Goal: Information Seeking & Learning: Learn about a topic

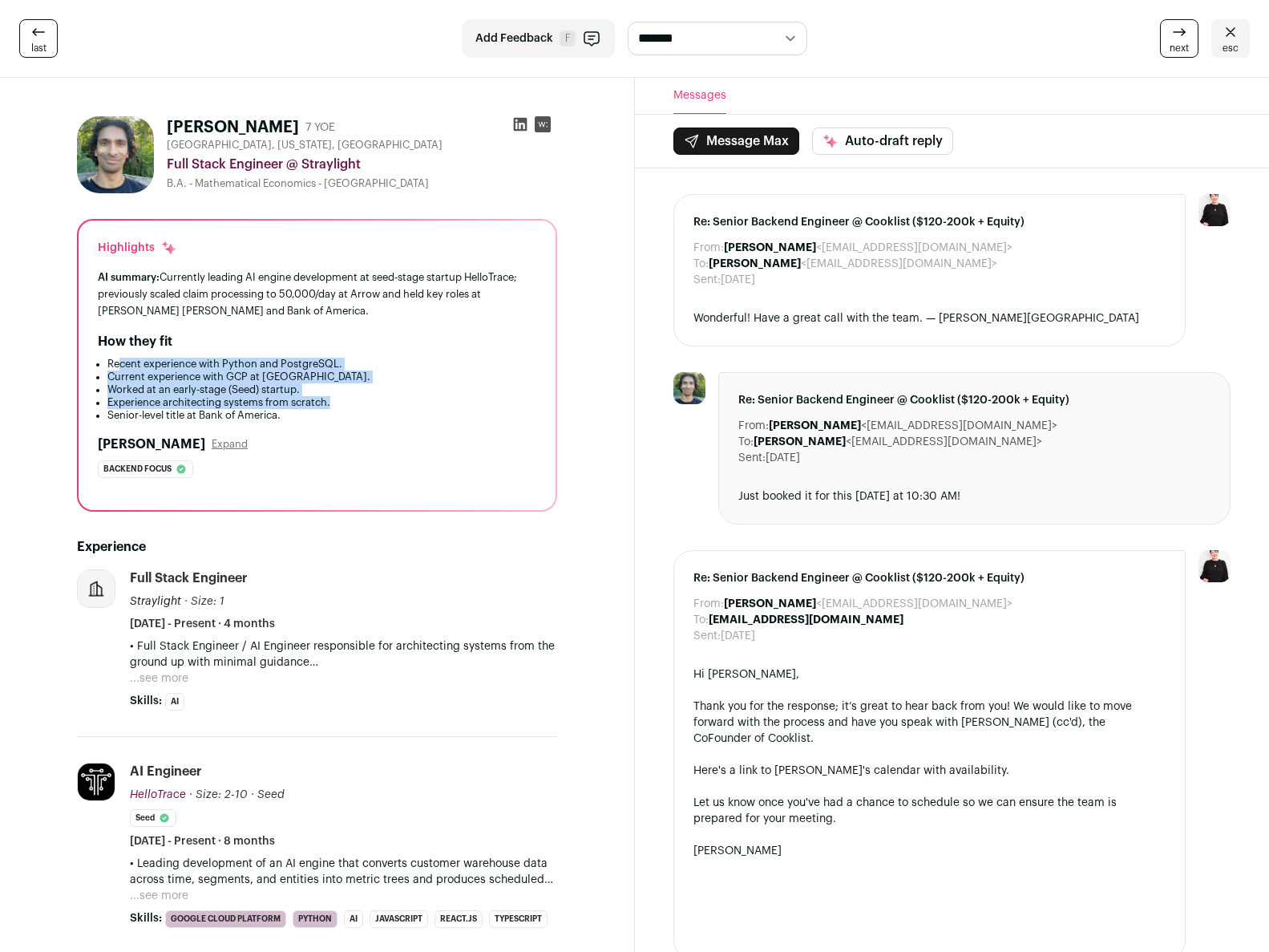
drag, startPoint x: 119, startPoint y: 361, endPoint x: 343, endPoint y: 401, distance: 227.5
click at [343, 401] on ul "Recent experience with Python and PostgreSQL. Current experience with GCP at [G…" at bounding box center [318, 389] width 439 height 64
click at [343, 401] on li "Experience architecting systems from scratch." at bounding box center [321, 403] width 429 height 13
click at [176, 674] on button "...see more" at bounding box center [158, 678] width 58 height 16
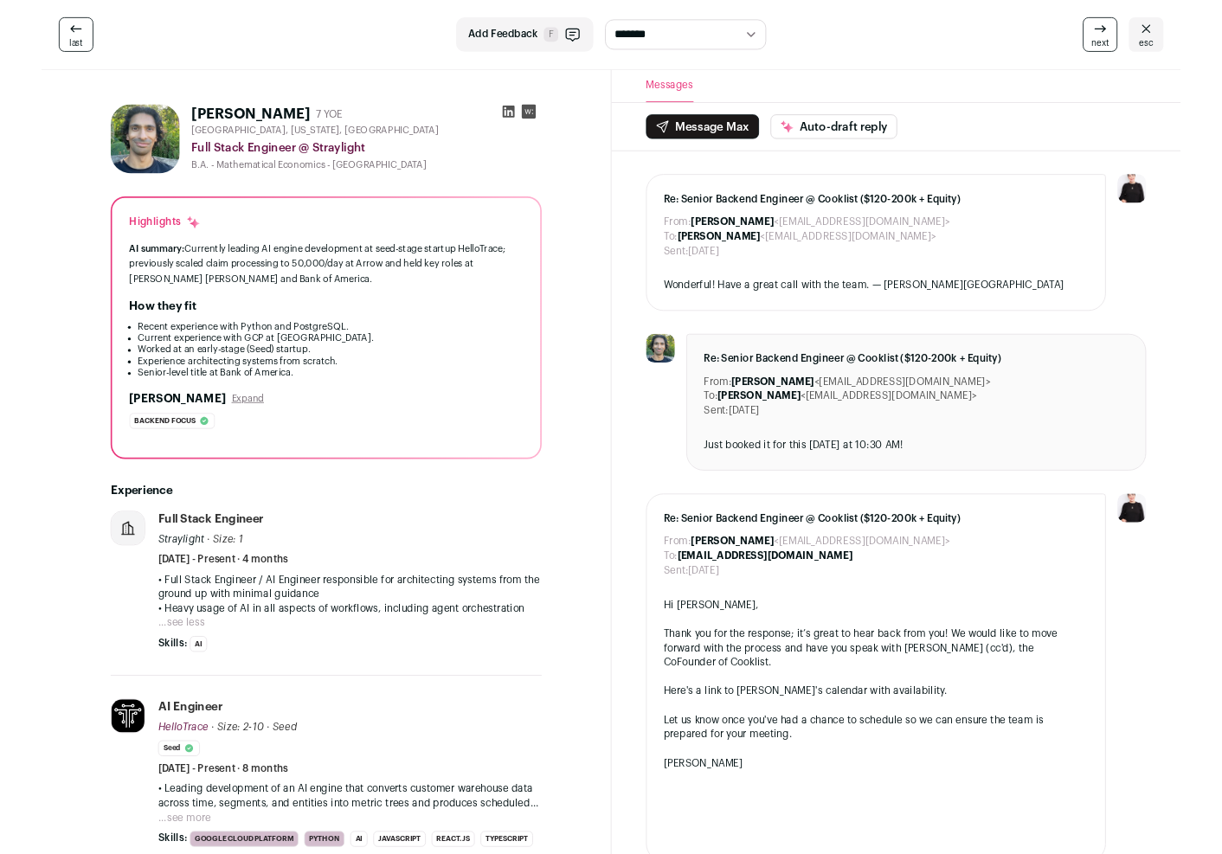
scroll to position [223, 0]
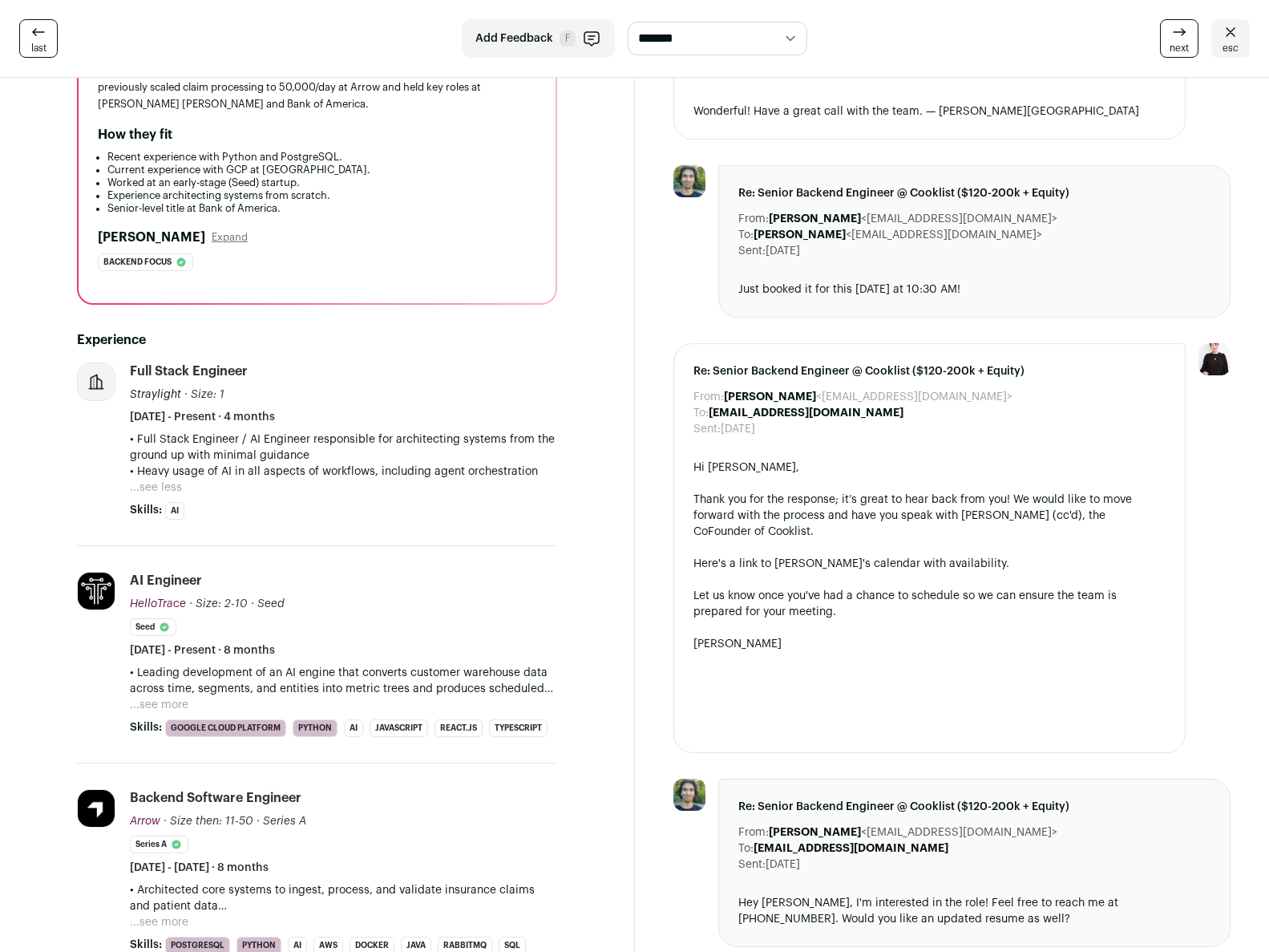
click at [184, 705] on button "...see more" at bounding box center [158, 704] width 58 height 16
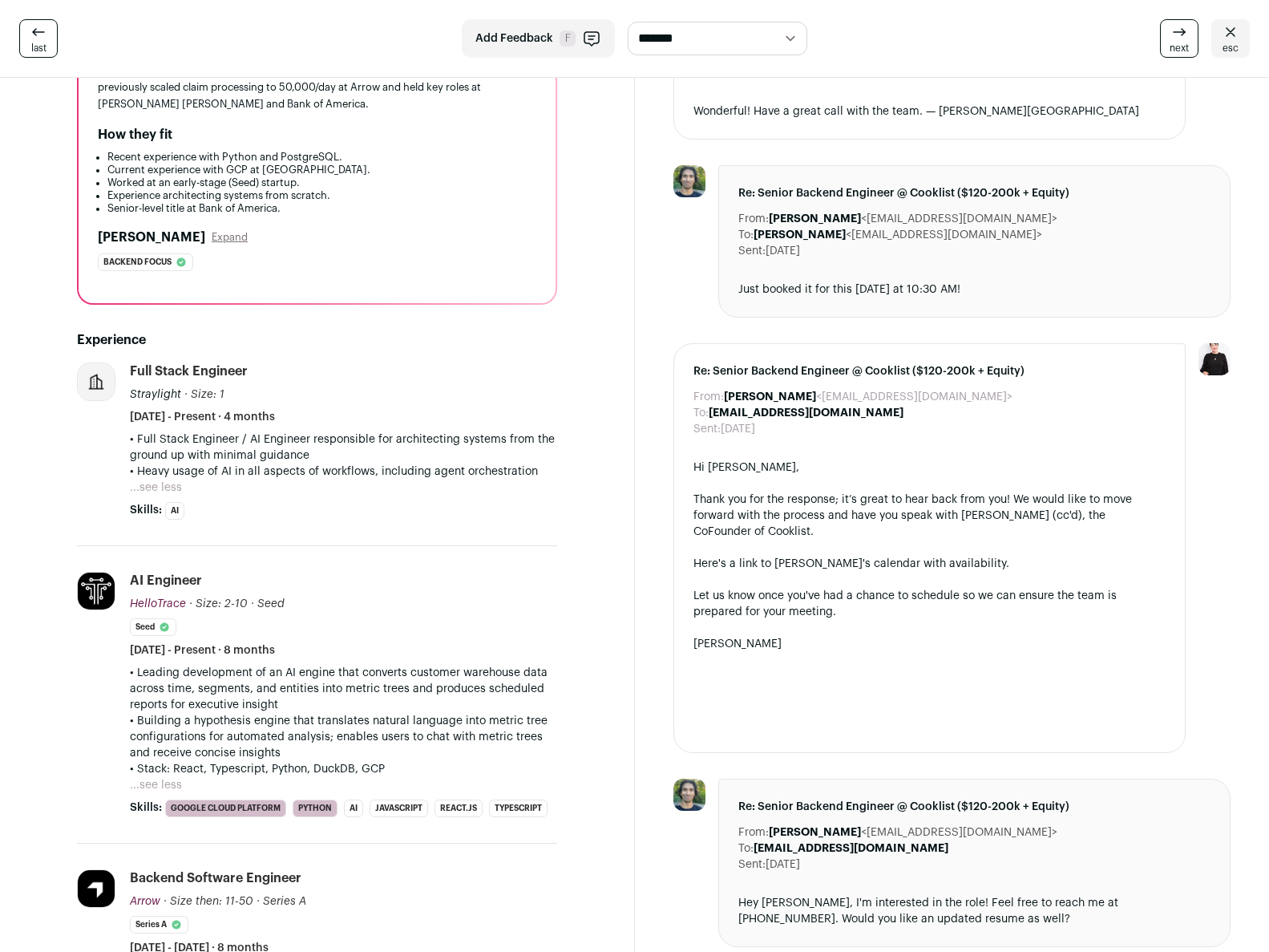
drag, startPoint x: 150, startPoint y: 672, endPoint x: 341, endPoint y: 747, distance: 205.2
click at [341, 747] on div "• Leading development of an AI engine that converts customer warehouse data acr…" at bounding box center [343, 720] width 427 height 112
click at [341, 747] on p "• Building a hypothesis engine that translates natural language into metric tre…" at bounding box center [343, 737] width 427 height 48
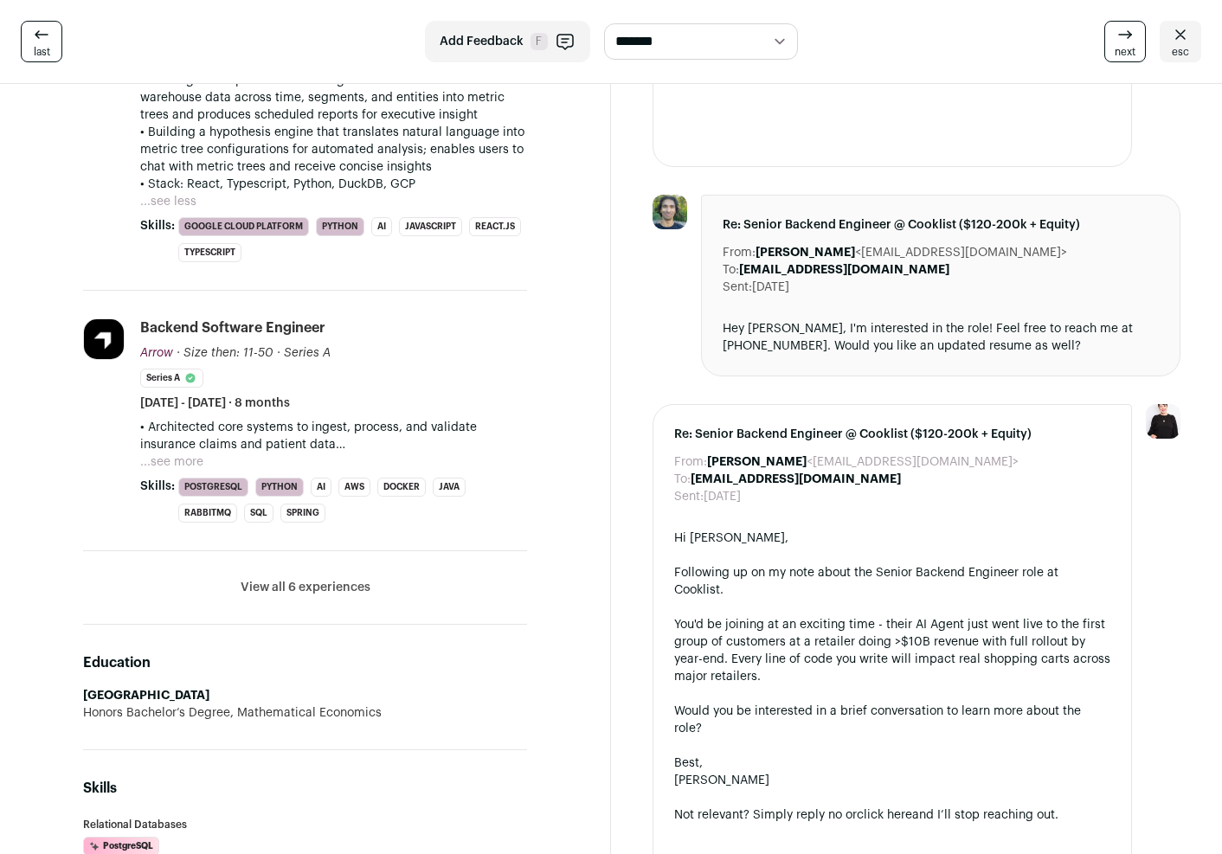
scroll to position [1186, 0]
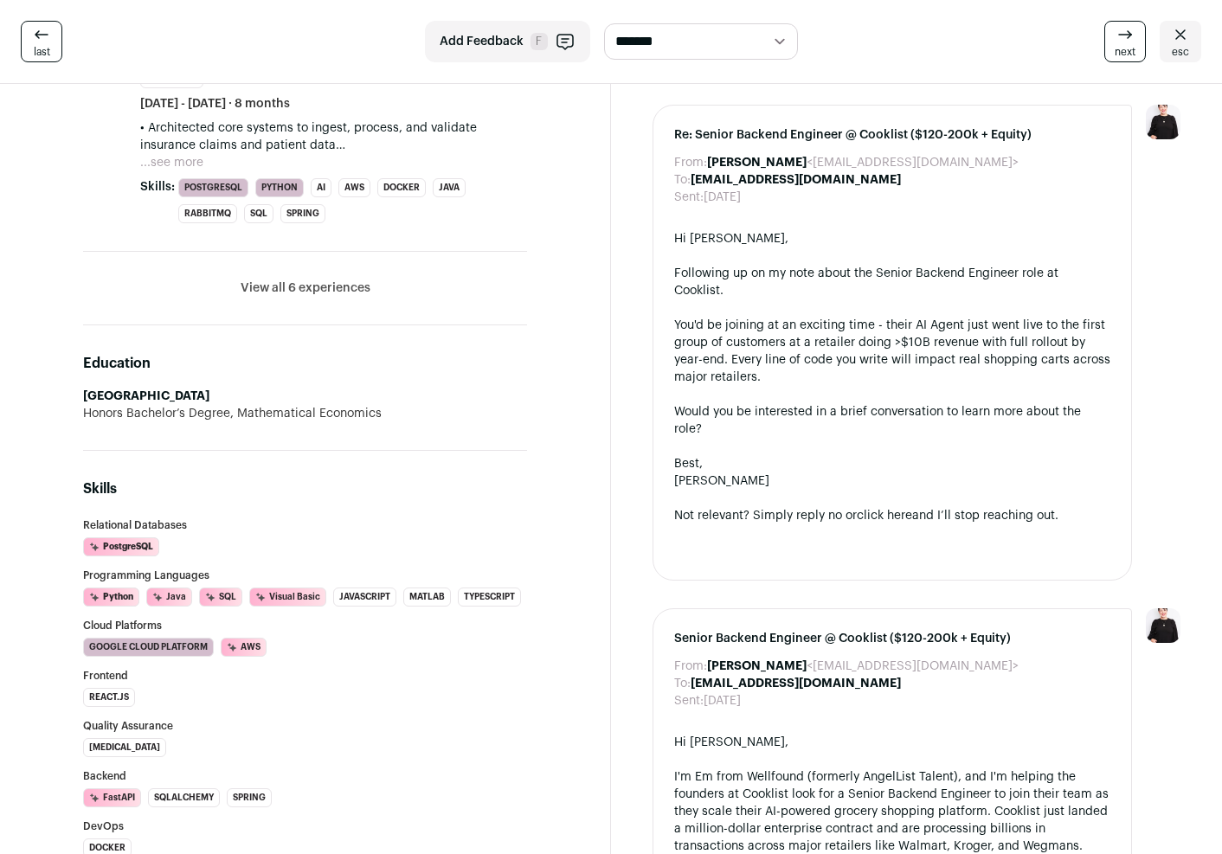
drag, startPoint x: 163, startPoint y: 405, endPoint x: 382, endPoint y: 413, distance: 219.1
click at [382, 413] on div "Honors Bachelor’s Degree, Mathematical Economics" at bounding box center [305, 413] width 444 height 17
drag, startPoint x: 212, startPoint y: 390, endPoint x: 74, endPoint y: 392, distance: 137.7
click at [74, 392] on div "[PERSON_NAME] 7 YOE [GEOGRAPHIC_DATA], [US_STATE], [GEOGRAPHIC_DATA] Full Stack…" at bounding box center [305, 548] width 527 height 3244
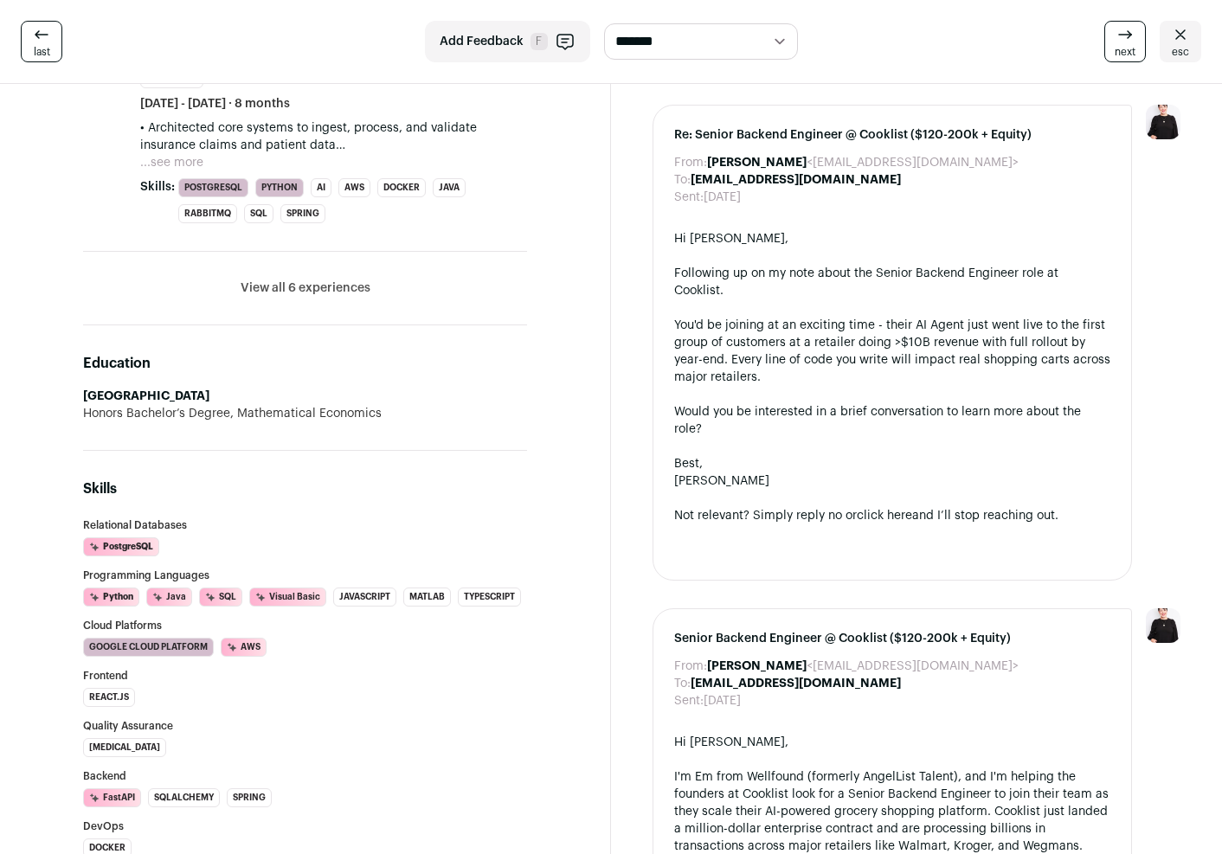
copy strong "[GEOGRAPHIC_DATA]"
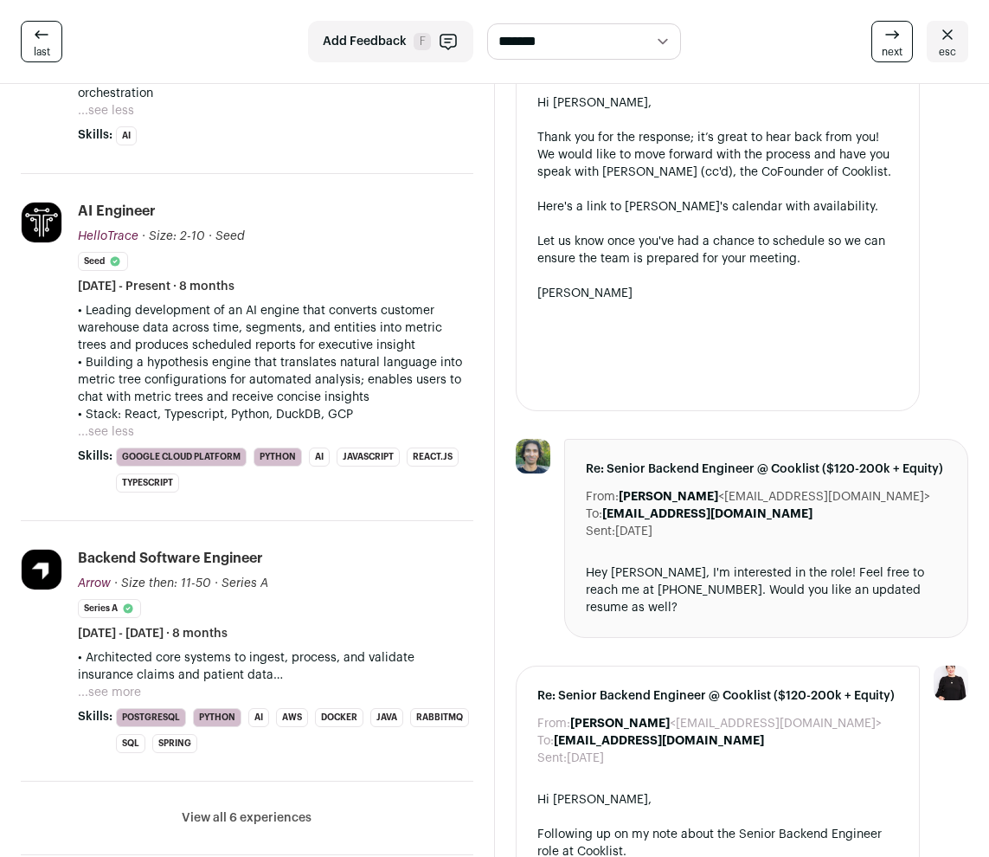
scroll to position [738, 0]
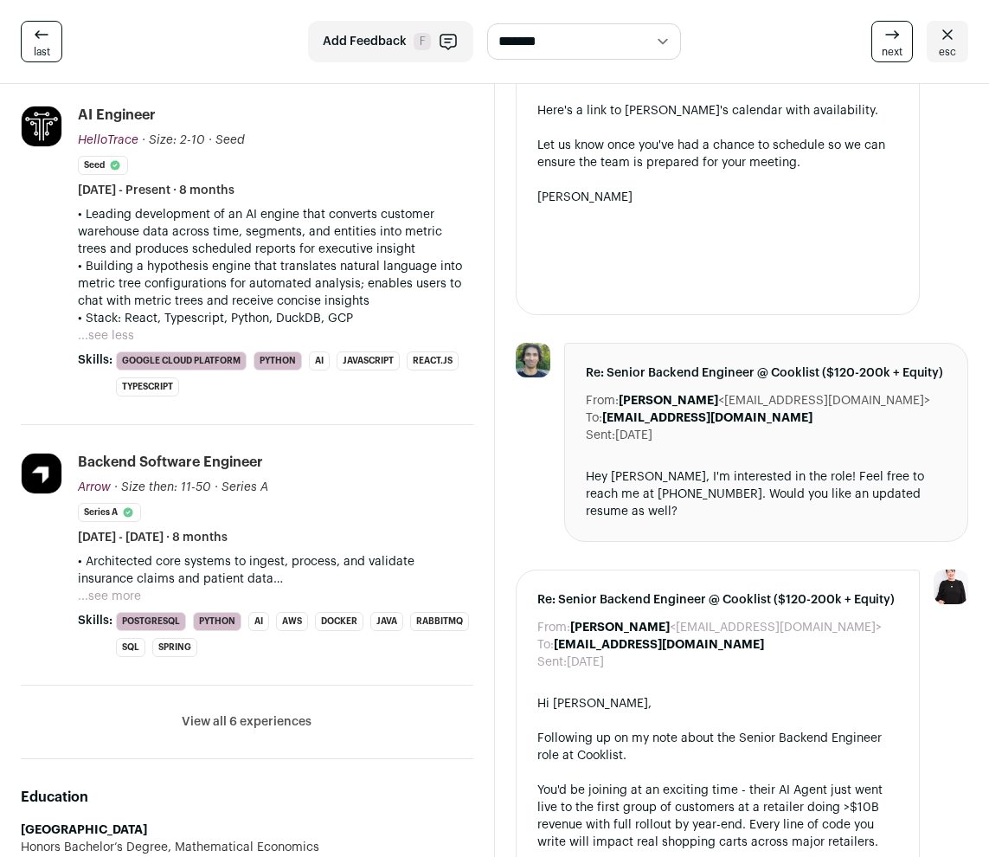
click at [226, 714] on button "View all 6 experiences" at bounding box center [247, 721] width 130 height 17
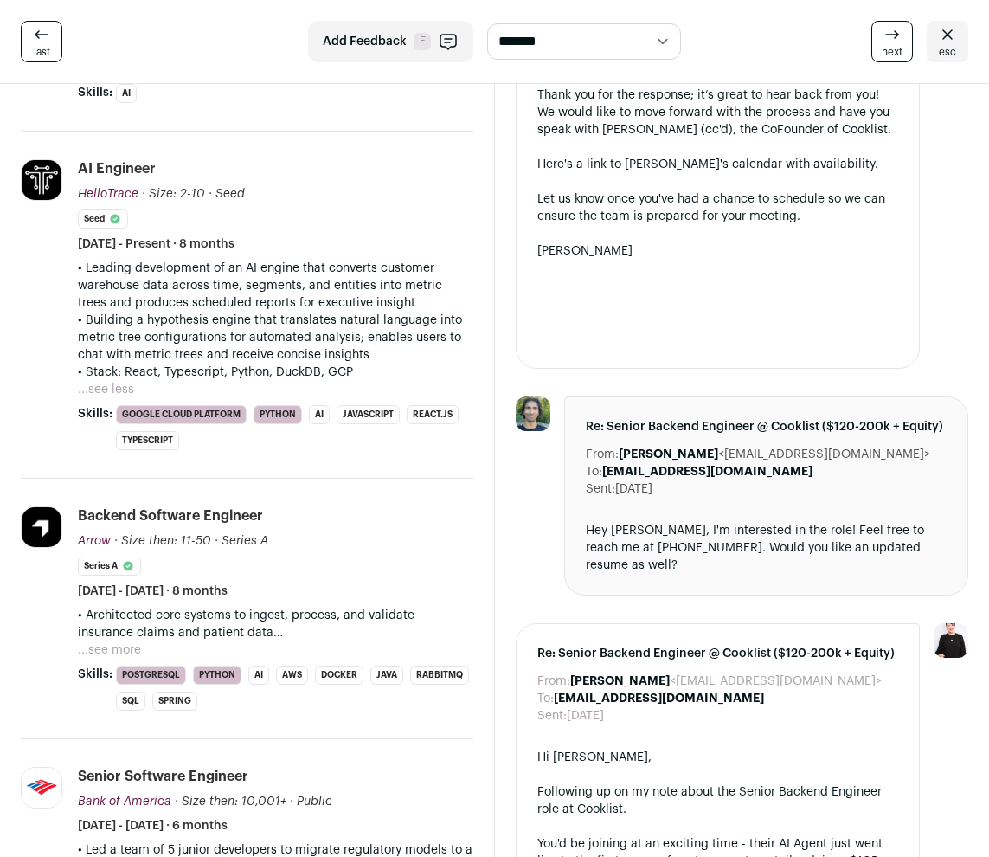
scroll to position [757, 0]
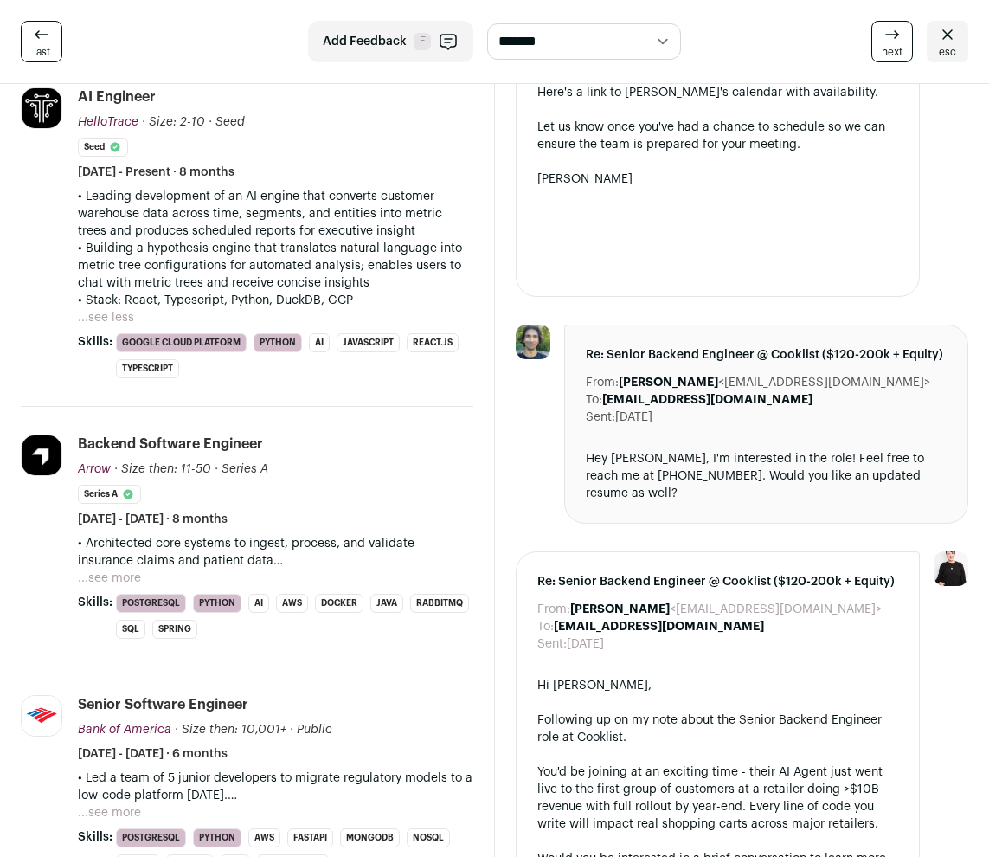
click at [130, 577] on button "...see more" at bounding box center [109, 578] width 63 height 17
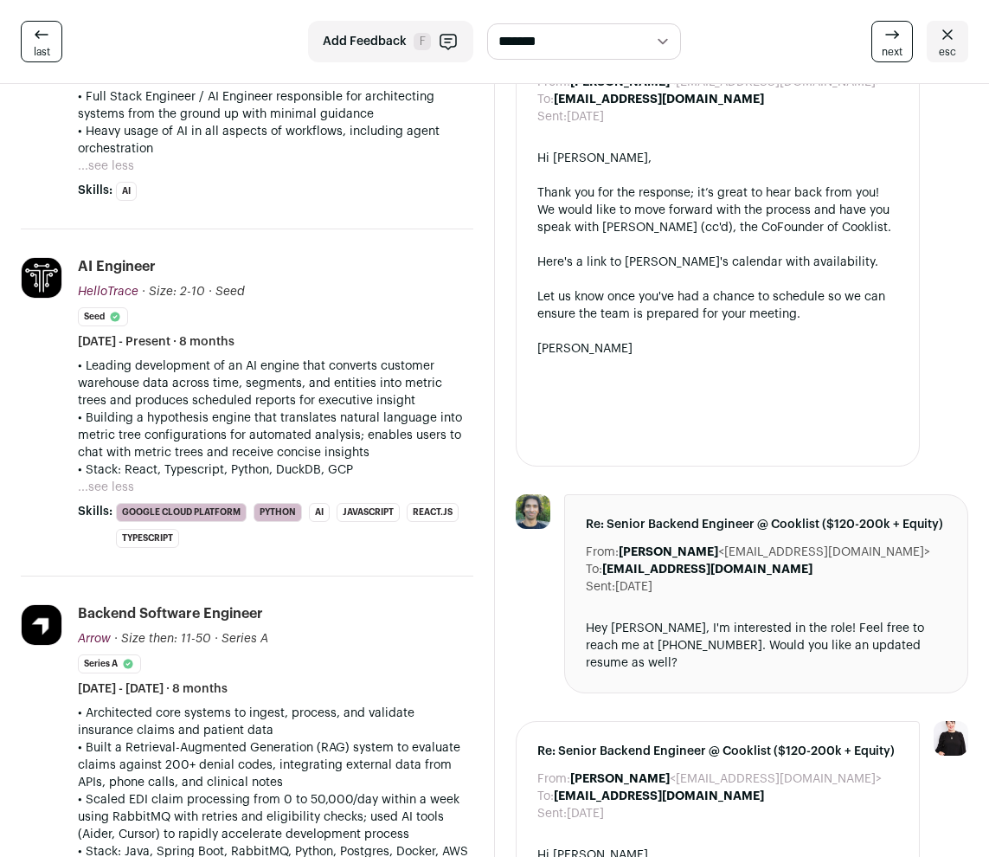
scroll to position [944, 0]
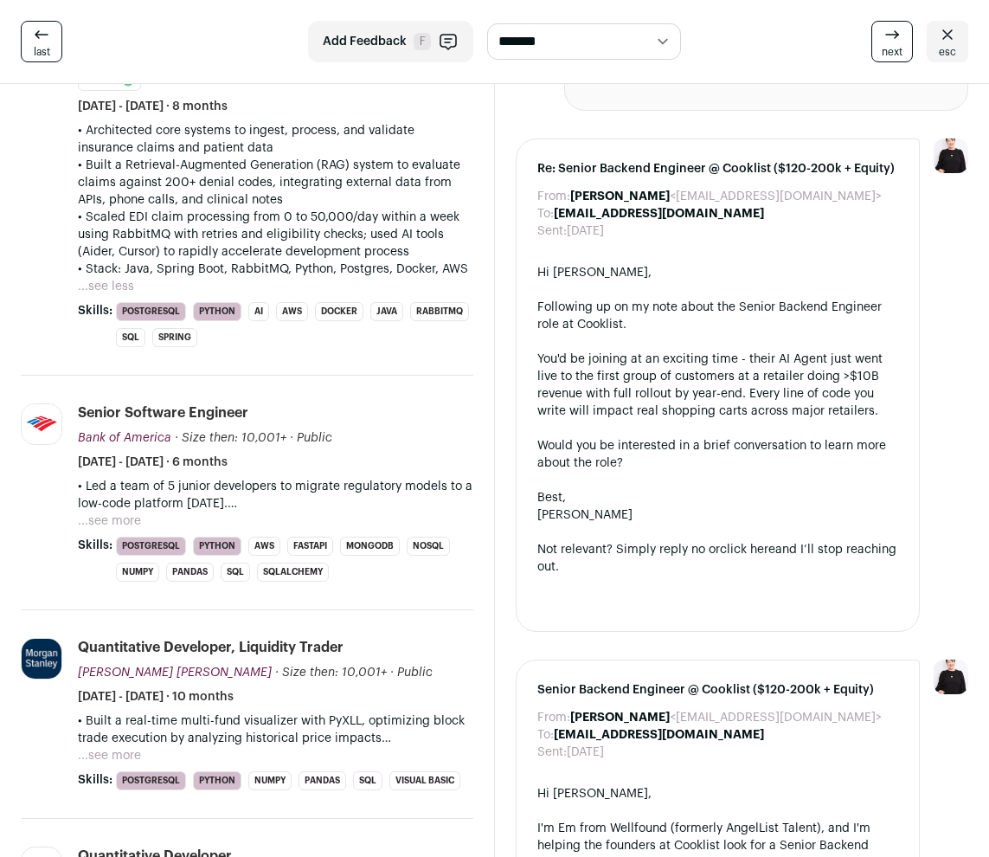
scroll to position [1202, 0]
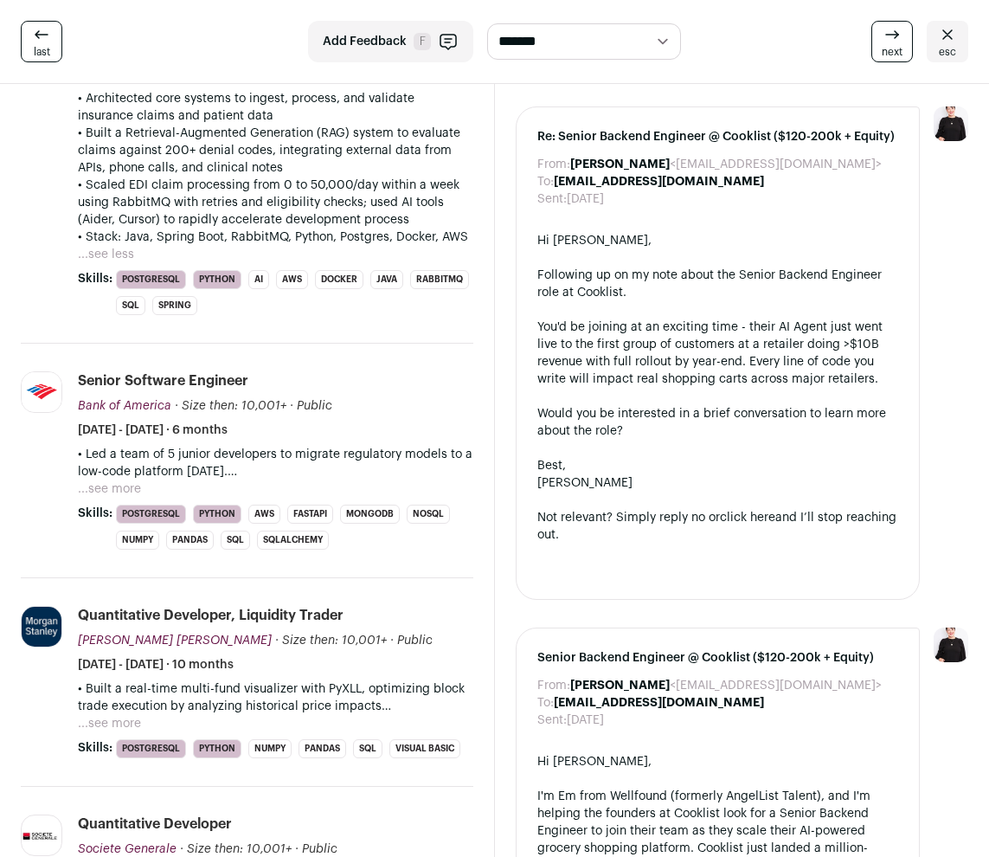
click at [131, 487] on button "...see more" at bounding box center [109, 488] width 63 height 17
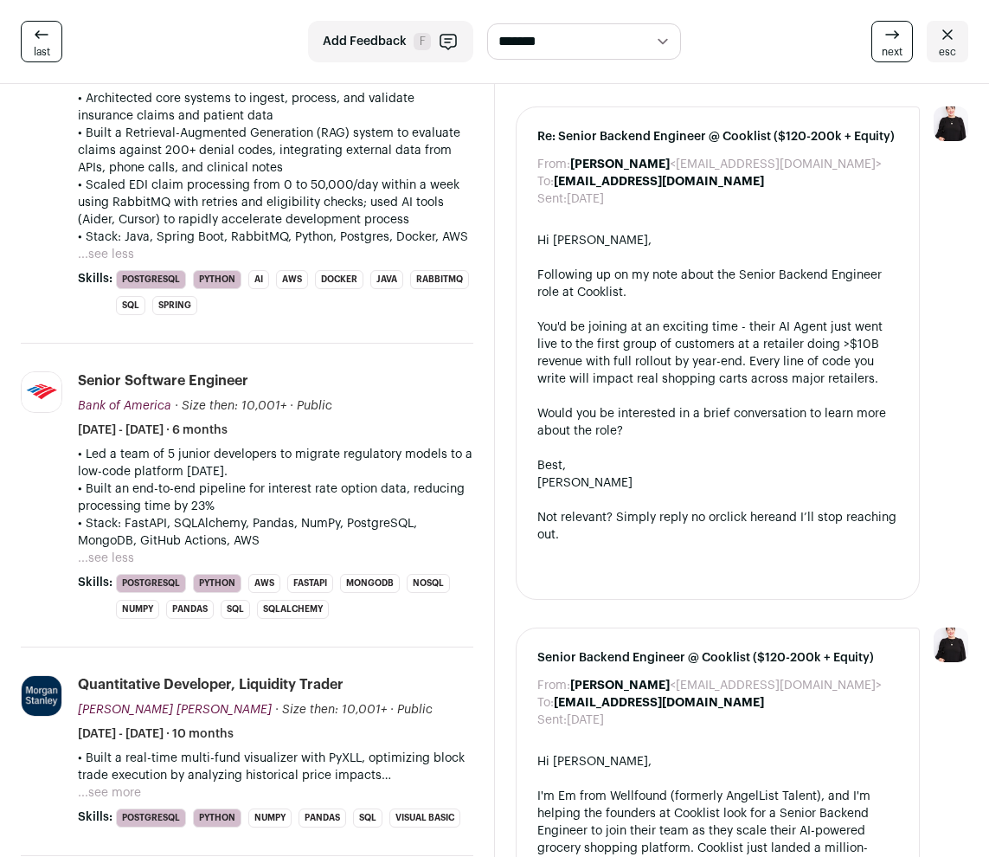
click at [123, 789] on button "...see more" at bounding box center [109, 792] width 63 height 17
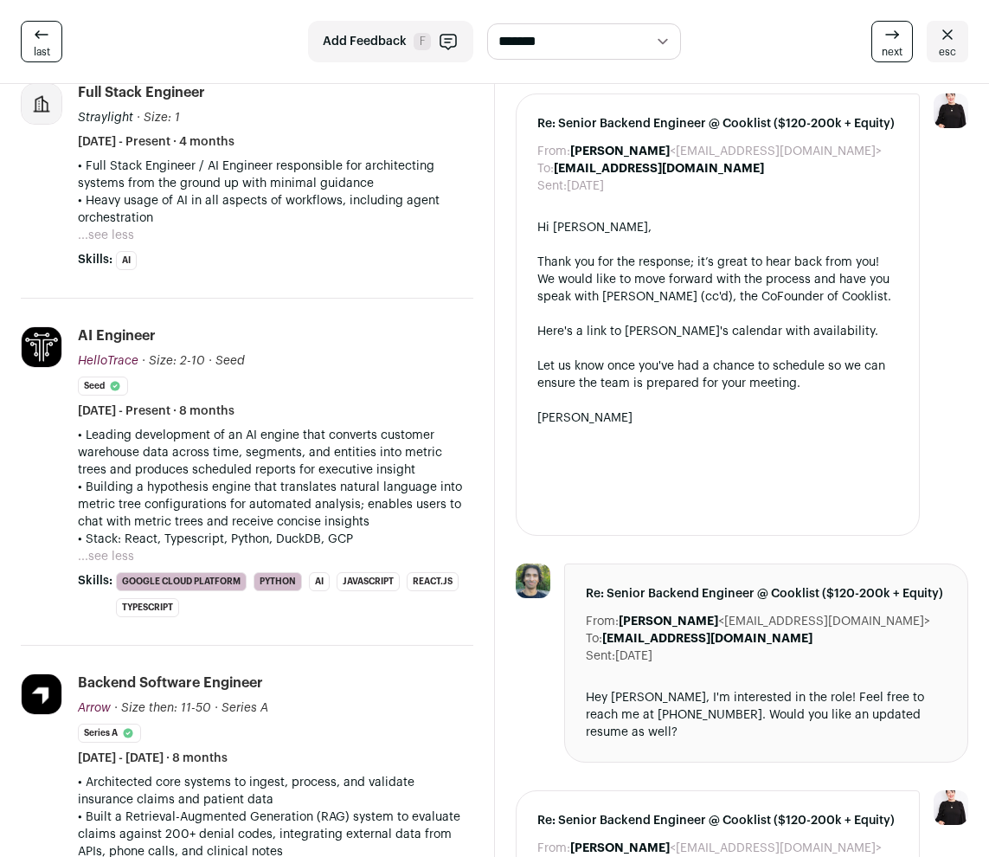
scroll to position [415, 0]
